Goal: Task Accomplishment & Management: Manage account settings

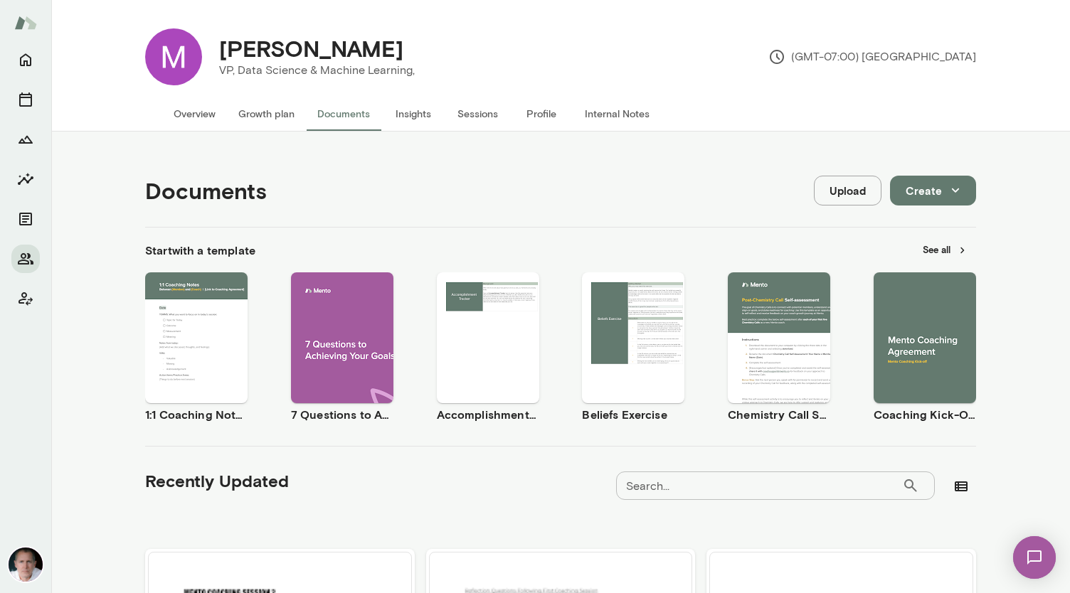
click at [190, 107] on button "Overview" at bounding box center [194, 114] width 65 height 34
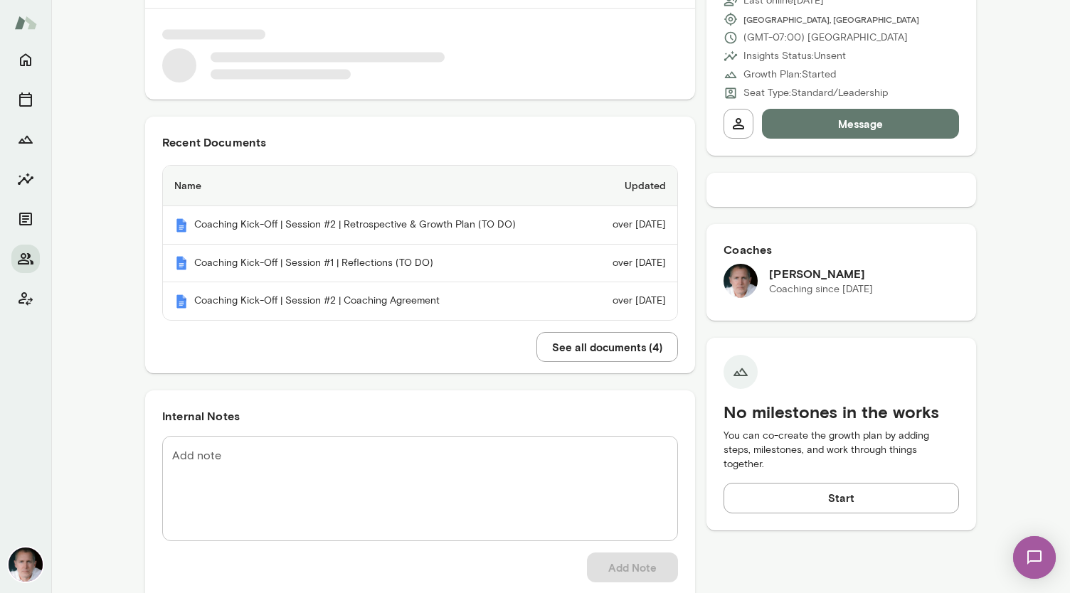
scroll to position [233, 0]
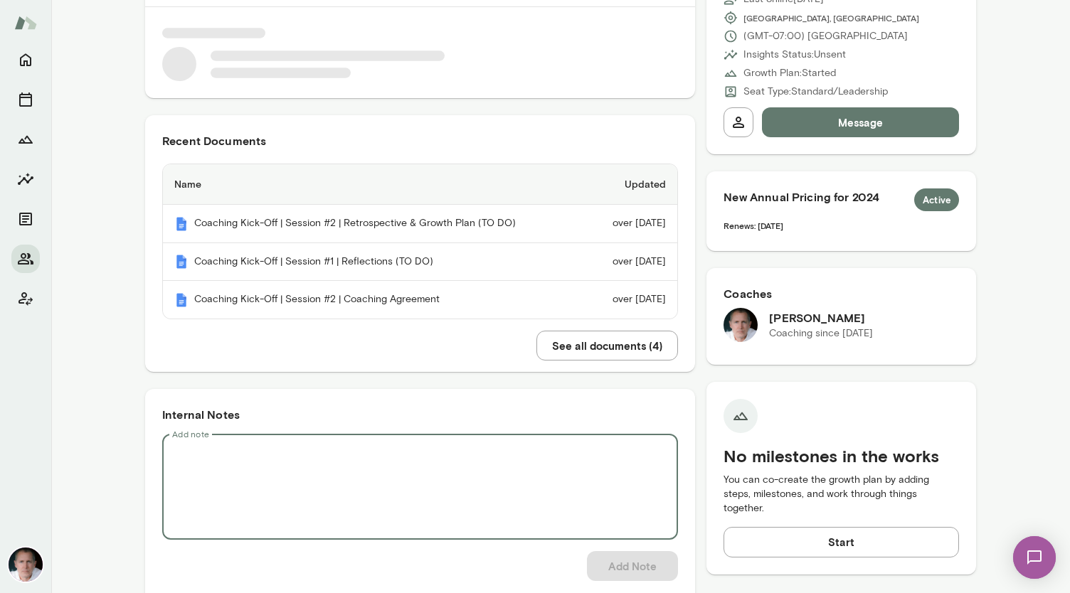
click at [378, 461] on textarea "Add note" at bounding box center [420, 487] width 496 height 82
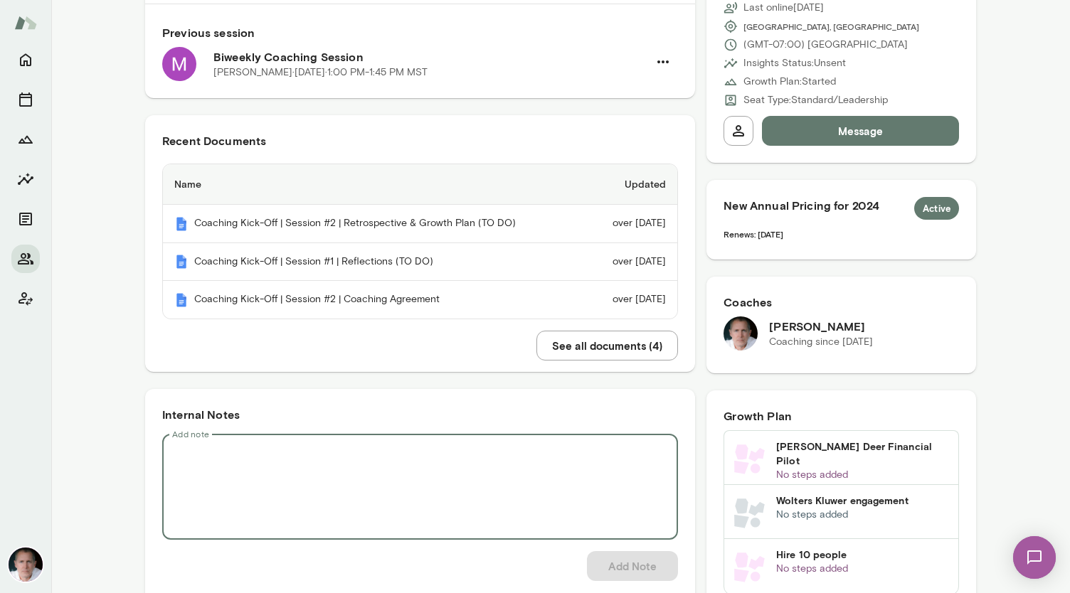
paste textarea "**********"
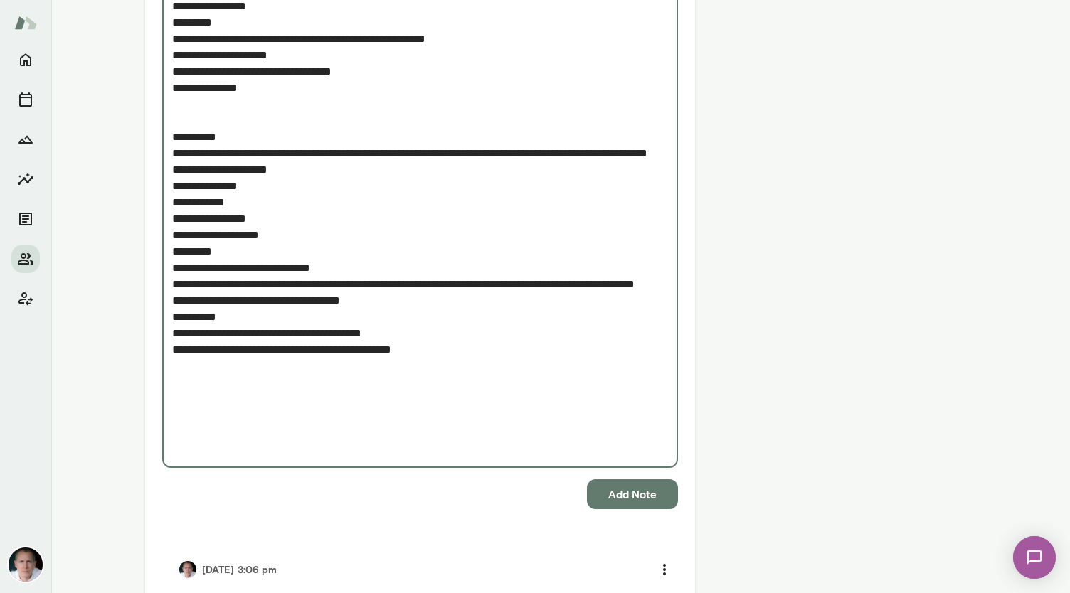
scroll to position [2048, 0]
type textarea "**********"
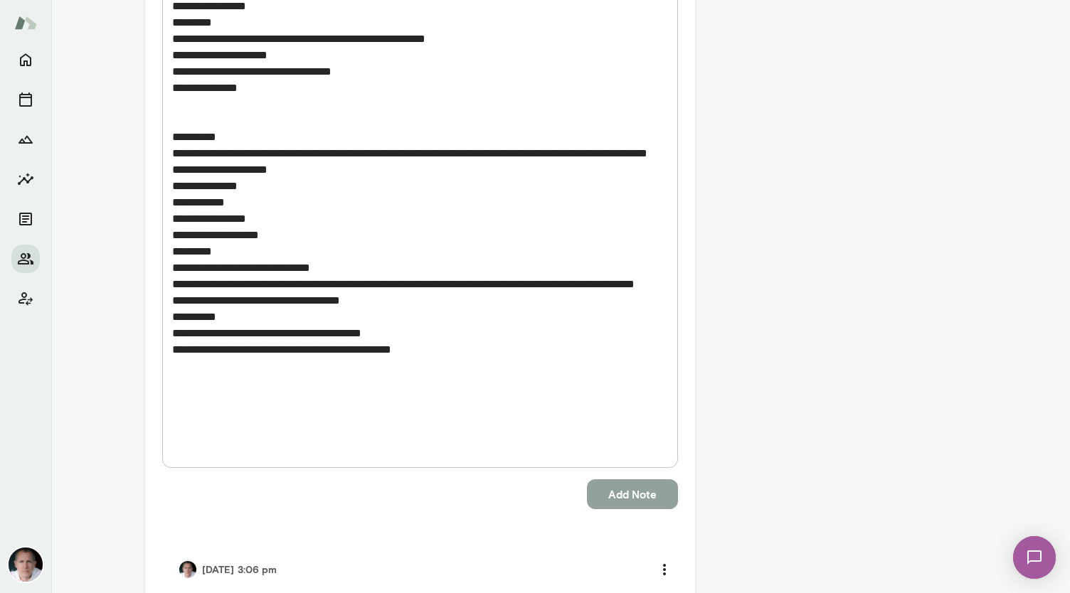
click at [635, 496] on button "Add Note" at bounding box center [632, 495] width 91 height 30
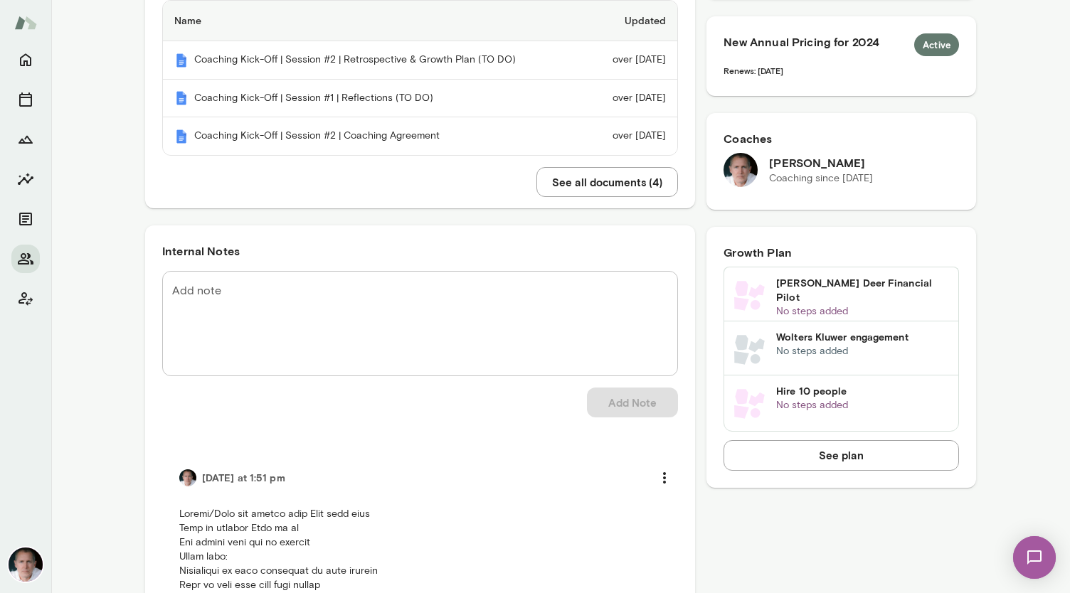
scroll to position [0, 0]
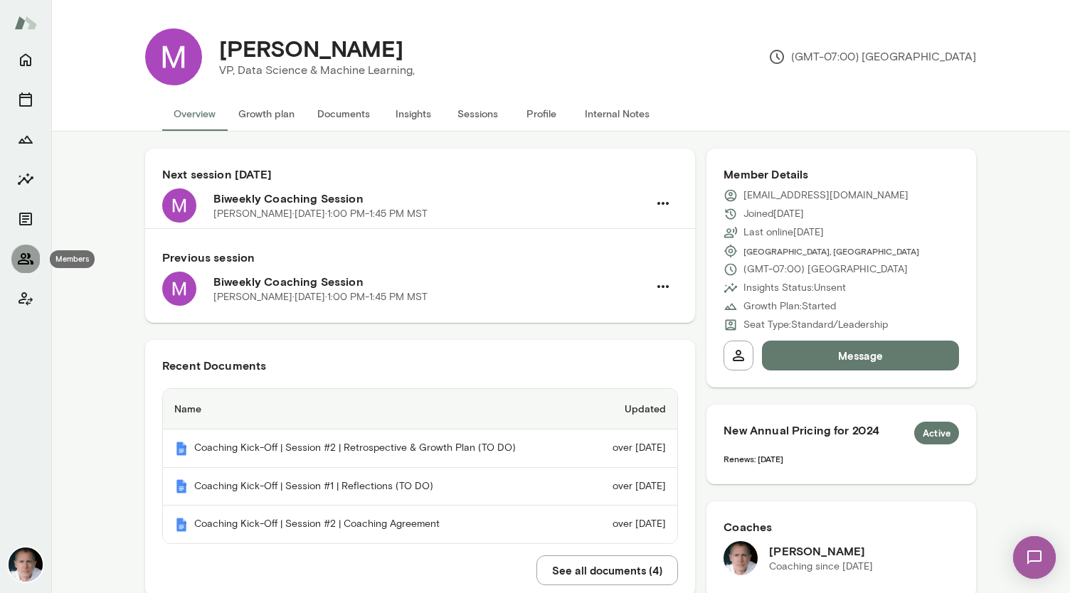
click at [23, 255] on icon "Members" at bounding box center [25, 258] width 17 height 17
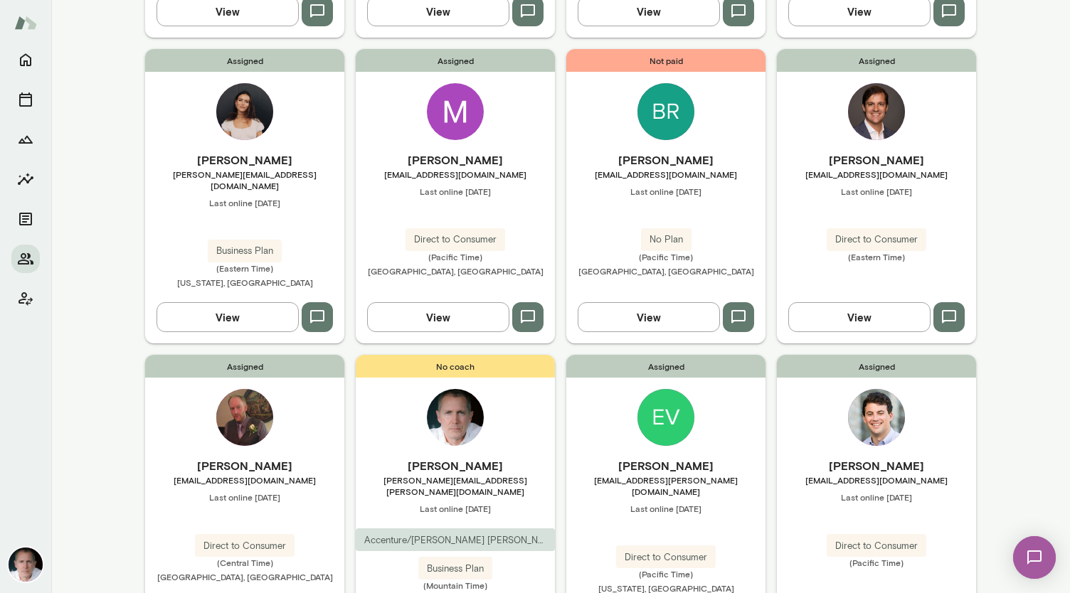
scroll to position [1082, 0]
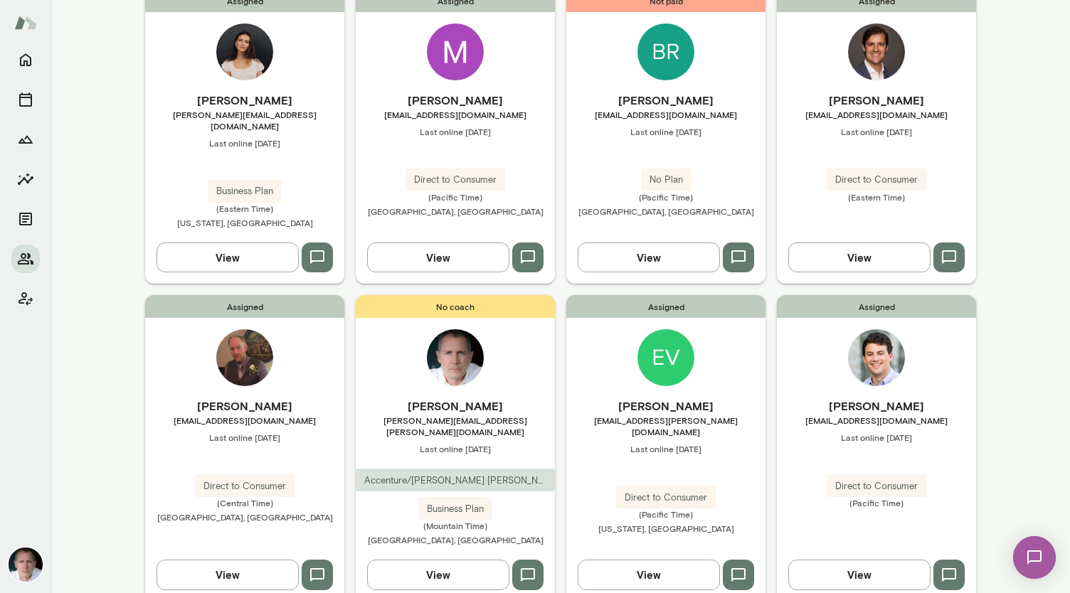
click at [252, 329] on img at bounding box center [244, 357] width 57 height 57
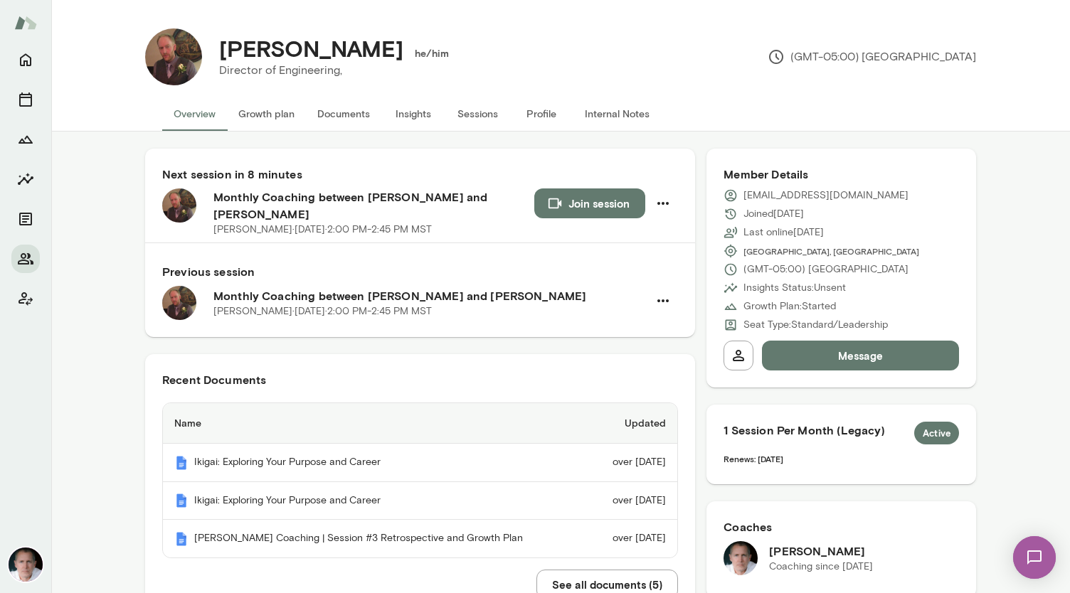
scroll to position [112, 0]
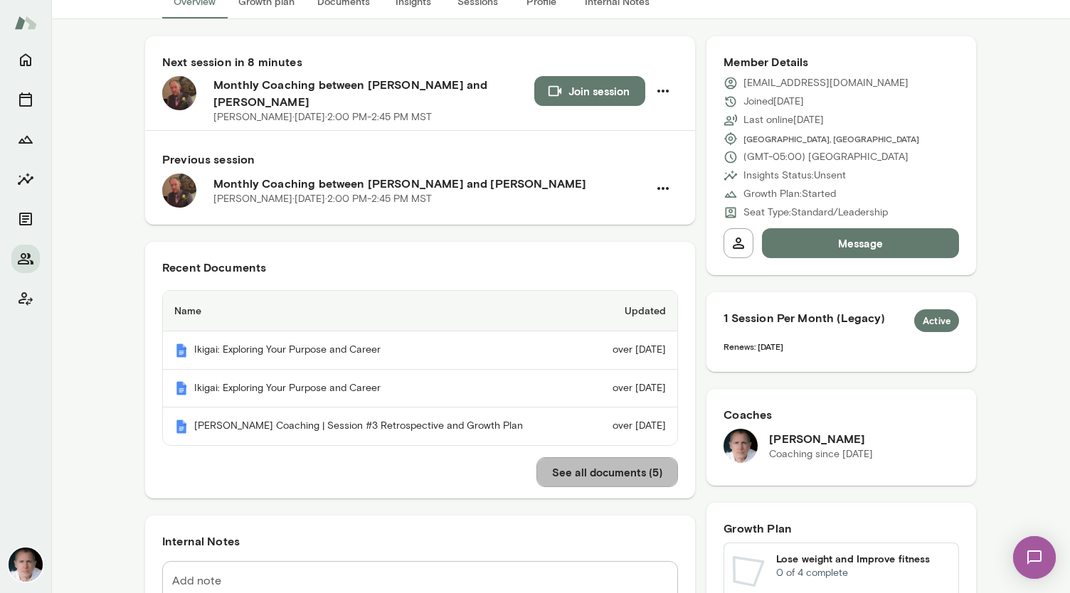
click at [602, 459] on button "See all documents ( 5 )" at bounding box center [608, 473] width 142 height 30
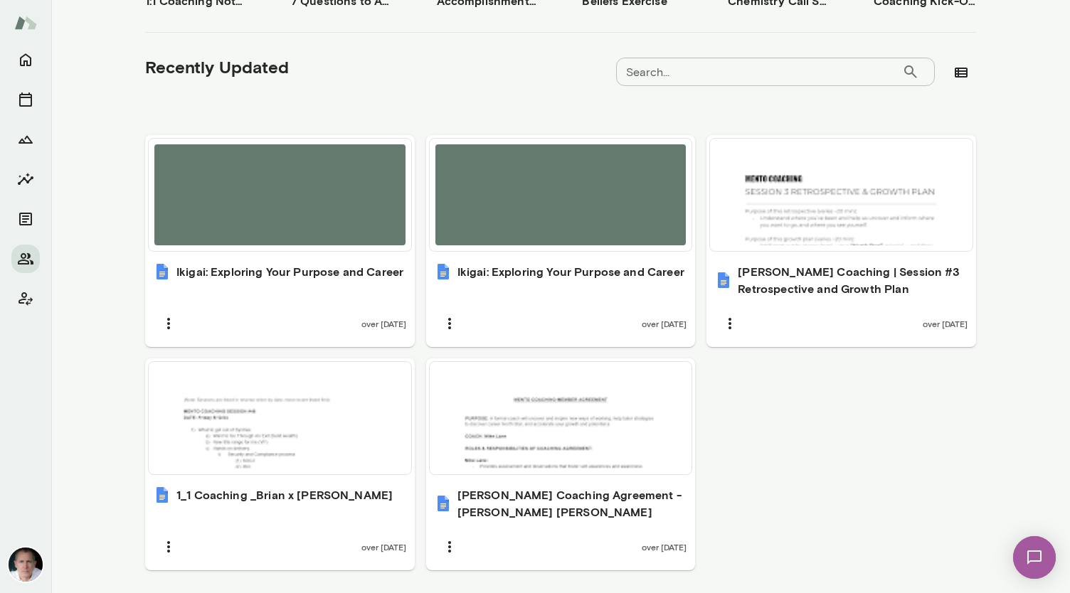
scroll to position [415, 0]
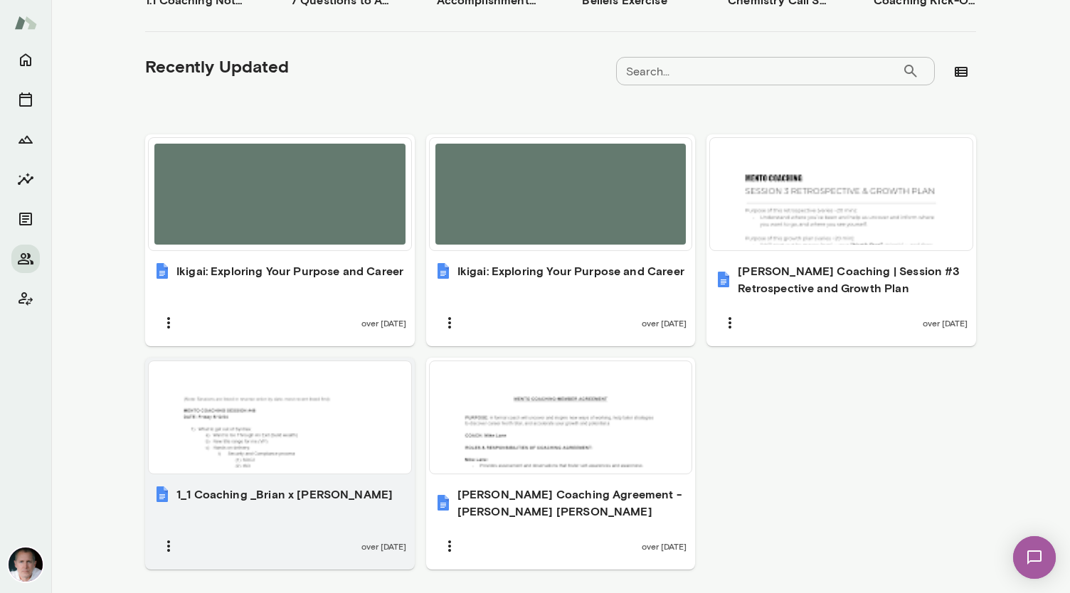
click at [297, 396] on div at bounding box center [279, 417] width 251 height 101
